Goal: Connect with others: Establish contact or relationships with other users

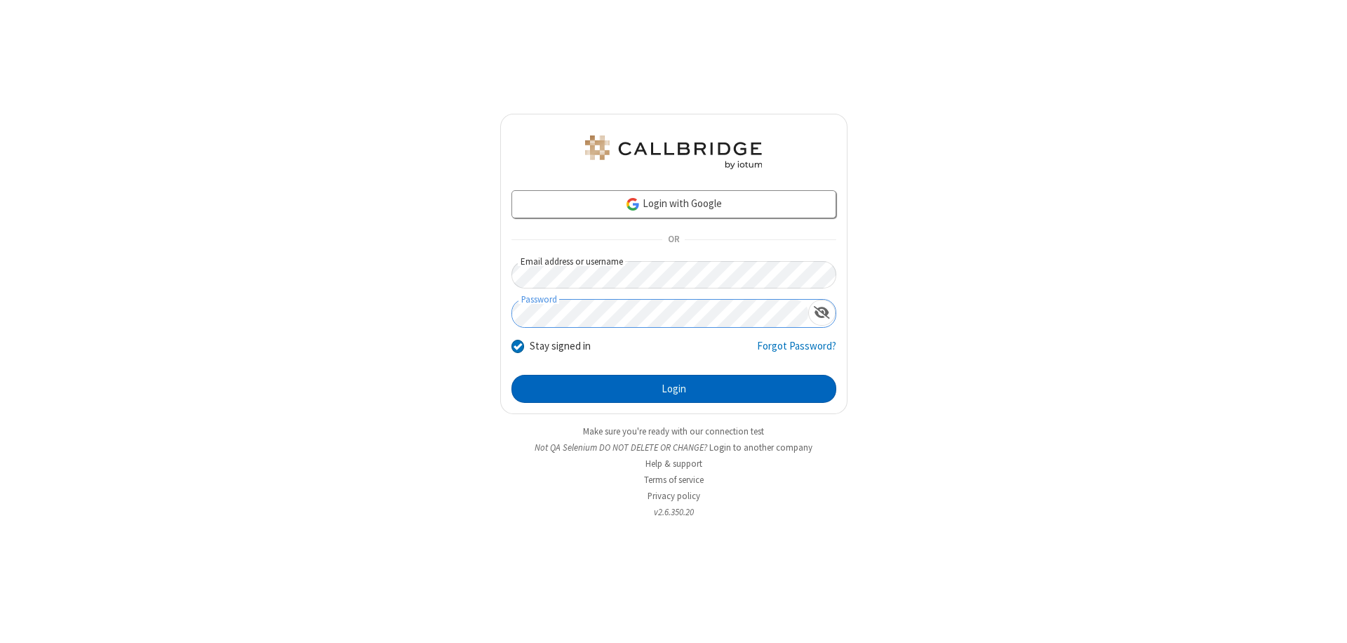
click at [674, 389] on button "Login" at bounding box center [674, 389] width 325 height 28
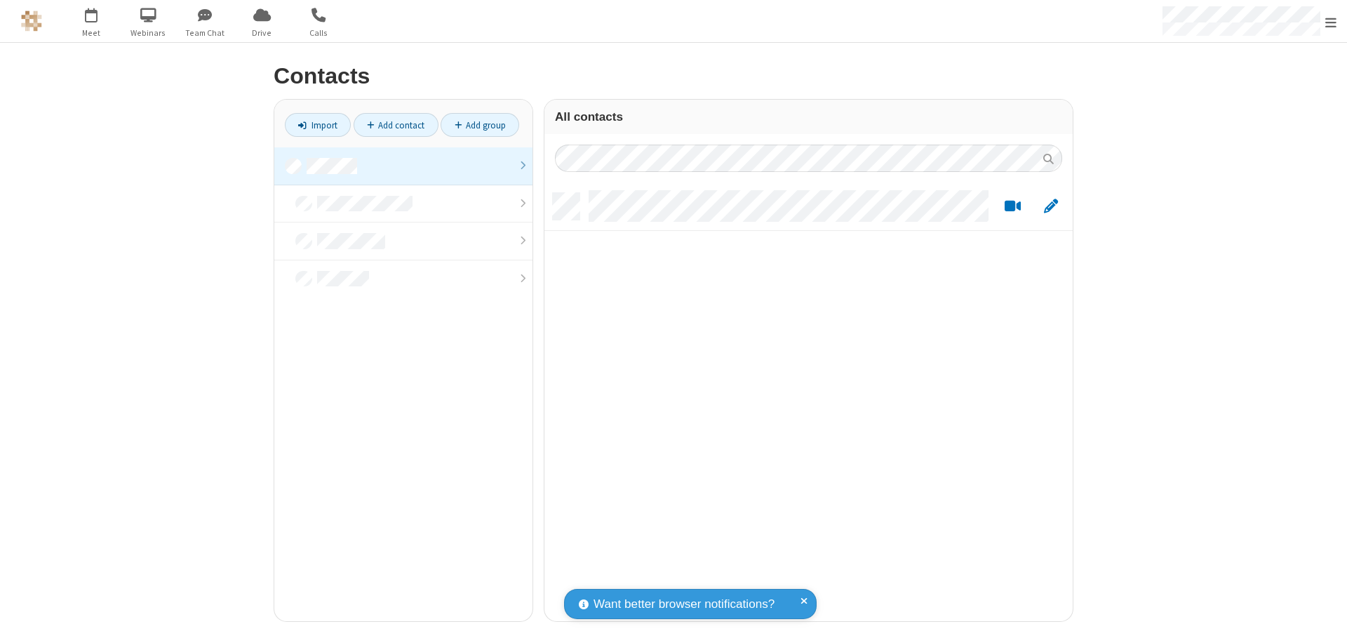
scroll to position [428, 518]
click at [403, 166] on link at bounding box center [403, 166] width 258 height 38
click at [396, 125] on link "Add contact" at bounding box center [396, 125] width 85 height 24
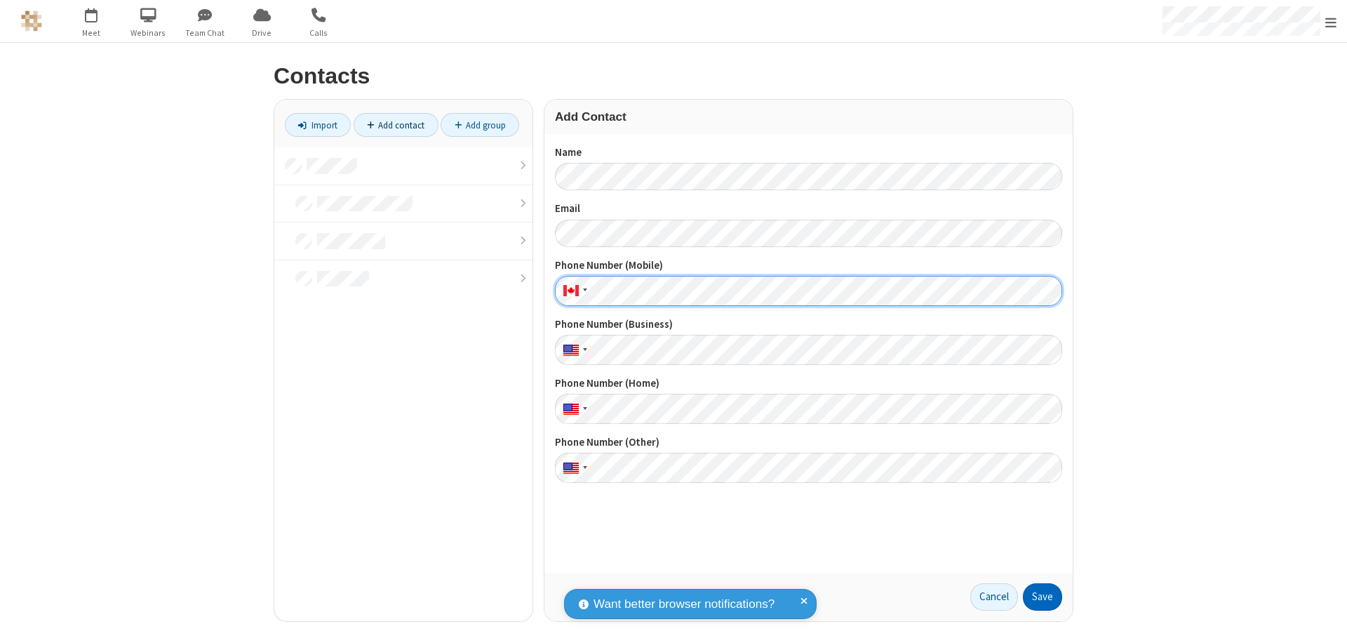
click at [1043, 596] on button "Save" at bounding box center [1042, 597] width 39 height 28
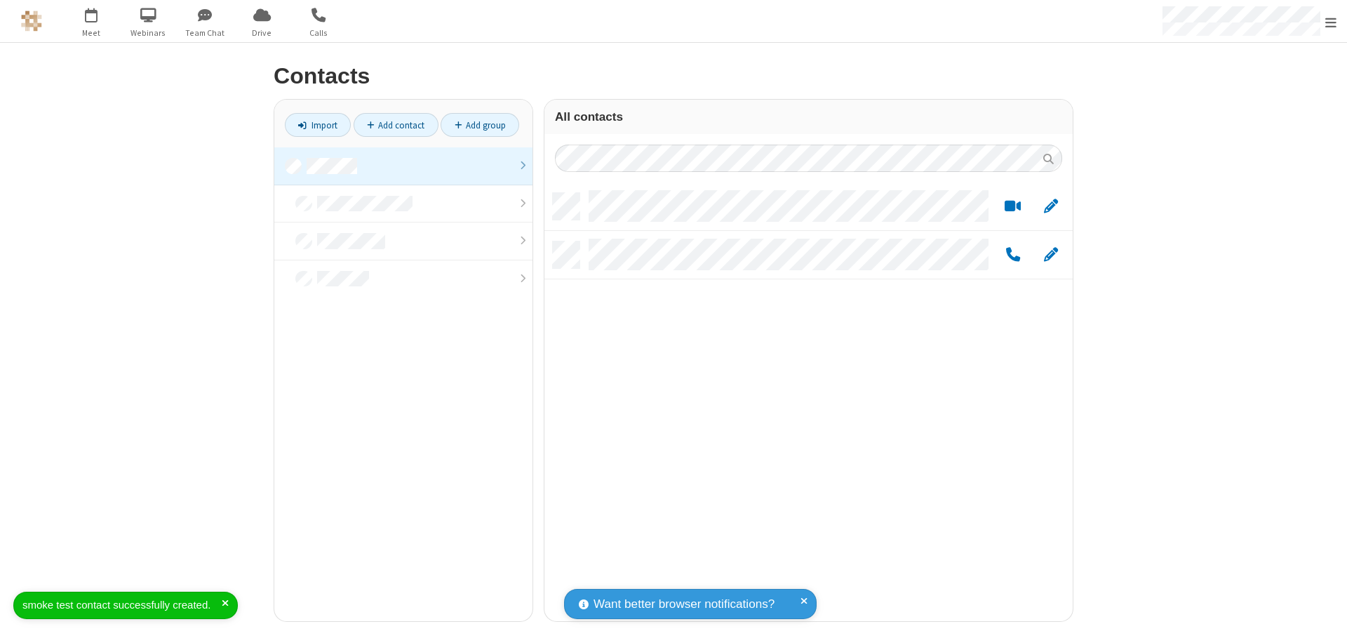
scroll to position [428, 518]
click at [396, 125] on link "Add contact" at bounding box center [396, 125] width 85 height 24
